Goal: Find specific page/section: Find specific page/section

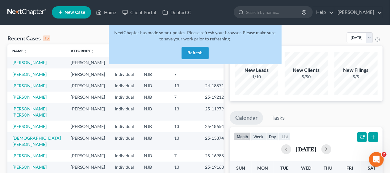
click at [196, 53] on button "Refresh" at bounding box center [194, 53] width 27 height 12
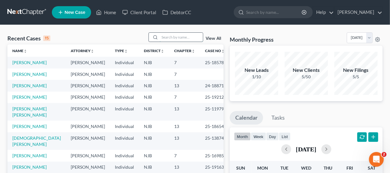
click at [167, 36] on input "search" at bounding box center [181, 37] width 43 height 9
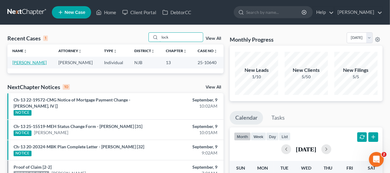
type input "lock"
click at [34, 61] on link "[PERSON_NAME]" at bounding box center [29, 62] width 34 height 5
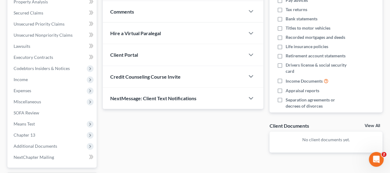
scroll to position [154, 0]
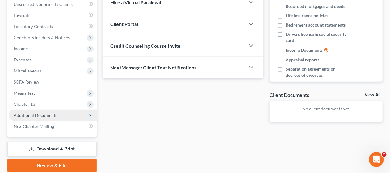
click at [55, 113] on span "Additional Documents" at bounding box center [36, 115] width 44 height 5
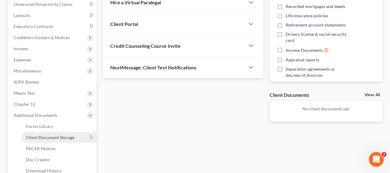
click at [69, 137] on span "Client Document Storage" at bounding box center [50, 137] width 48 height 5
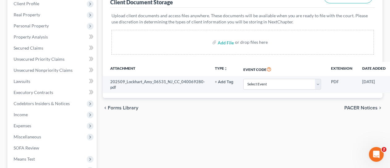
scroll to position [93, 0]
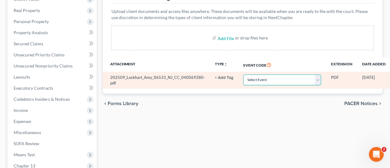
click at [314, 80] on select "Select Event 20 Largest Unsecured Creditors Amended Attorney Compensation State…" at bounding box center [282, 80] width 78 height 11
select select "9"
click at [243, 75] on select "Select Event 20 Largest Unsecured Creditors Amended Attorney Compensation State…" at bounding box center [282, 80] width 78 height 11
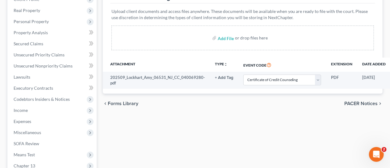
click at [211, 130] on div "Forms Library Client Document Storage PACER Notices Doc Creator Download Histor…" at bounding box center [243, 128] width 286 height 323
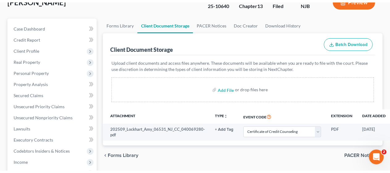
scroll to position [0, 0]
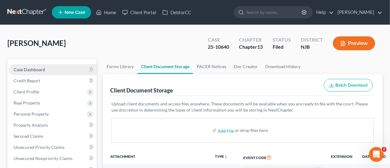
click at [55, 69] on link "Case Dashboard" at bounding box center [53, 69] width 88 height 11
